Goal: Information Seeking & Learning: Learn about a topic

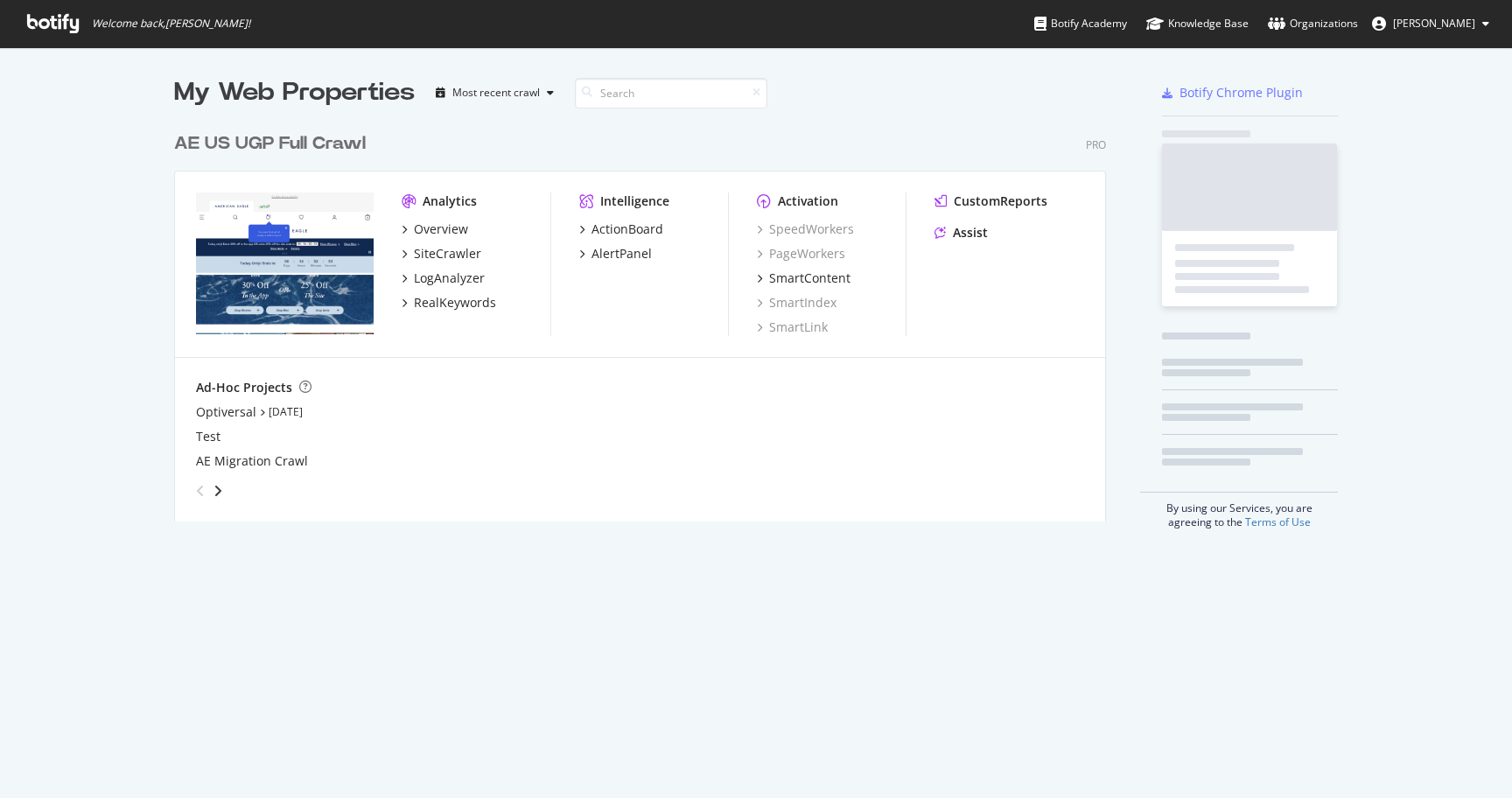
scroll to position [798, 1512]
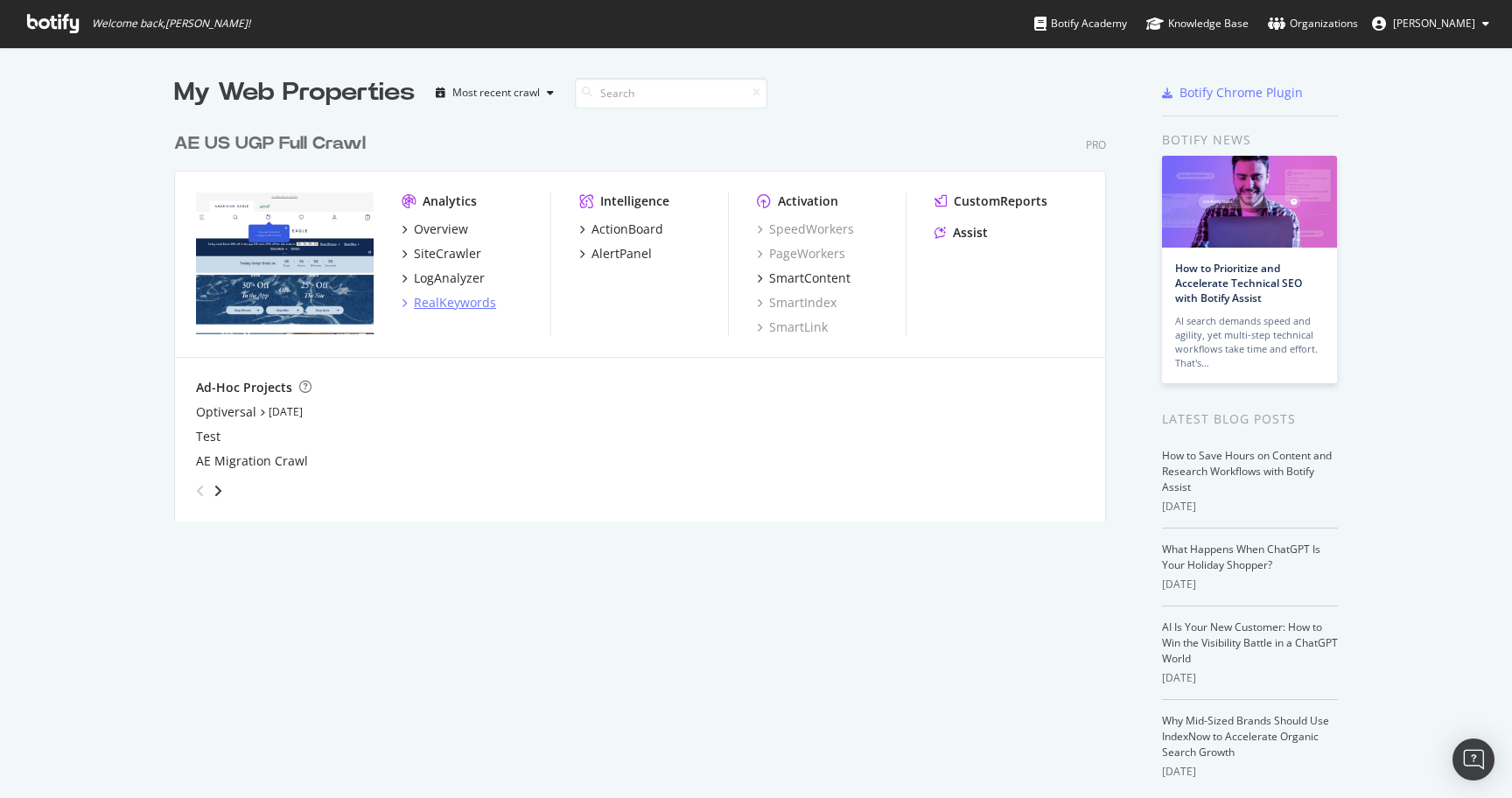
click at [448, 295] on div "RealKeywords" at bounding box center [454, 303] width 82 height 18
